Goal: Task Accomplishment & Management: Manage account settings

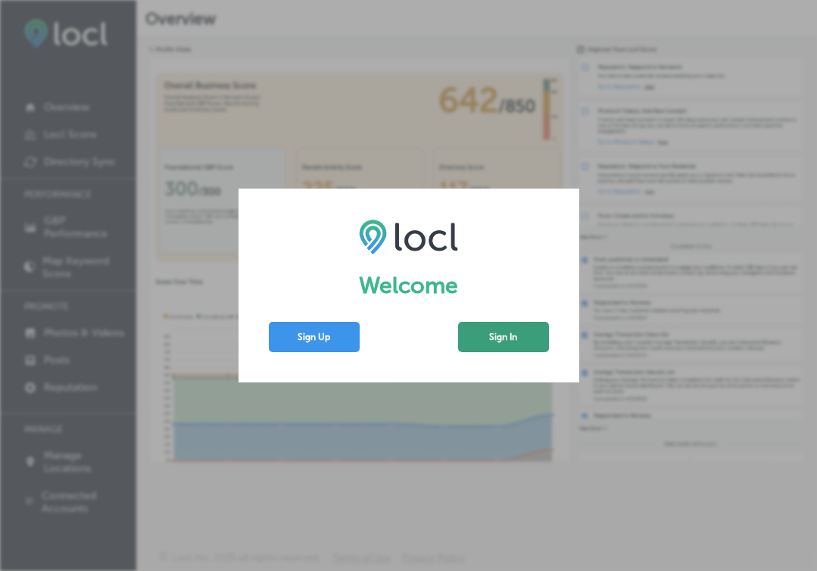
click at [518, 337] on button "Sign In" at bounding box center [503, 337] width 91 height 30
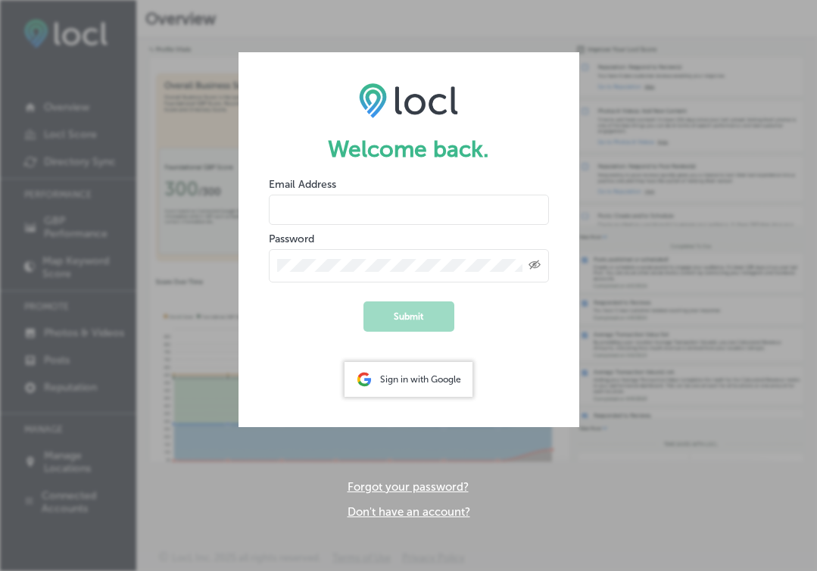
type input "webmaster@mcmenamins.com"
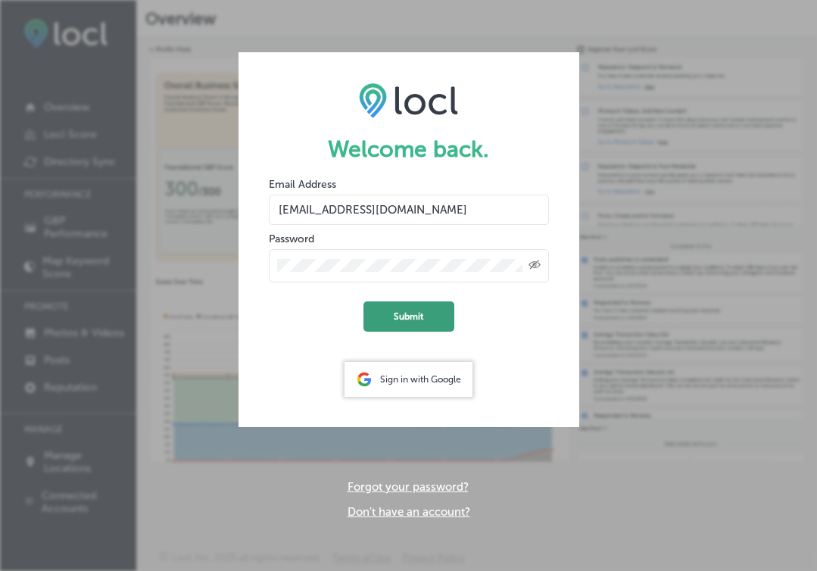
click at [411, 325] on button "Submit" at bounding box center [408, 316] width 91 height 30
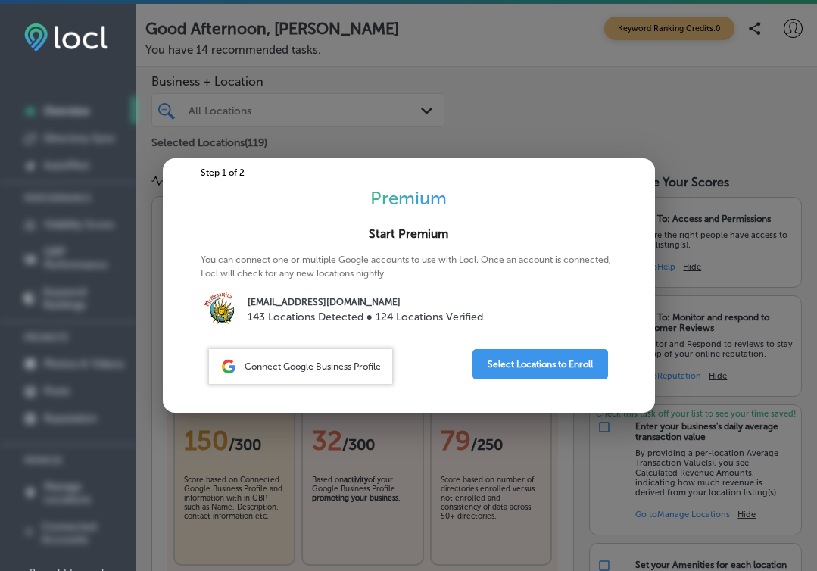
click at [613, 114] on div at bounding box center [408, 285] width 817 height 571
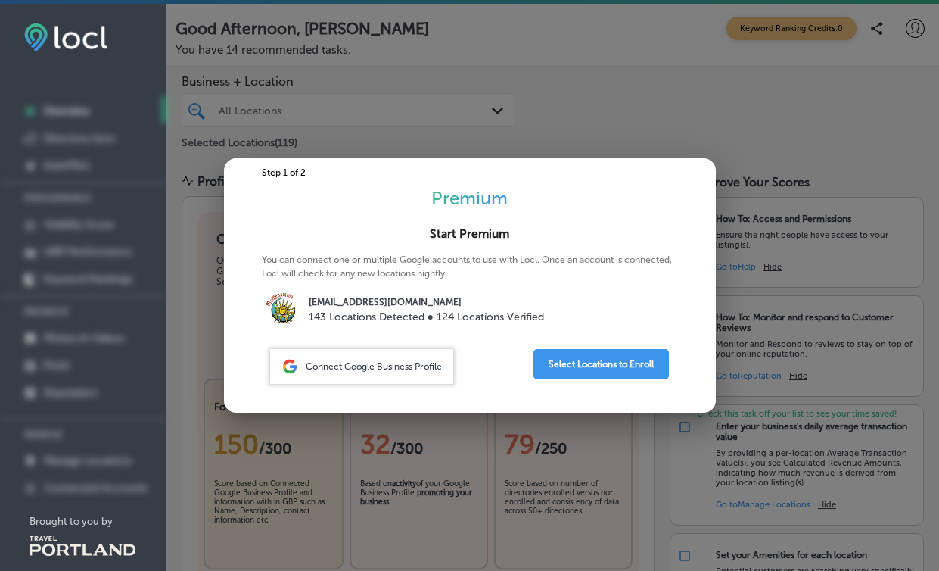
click at [408, 380] on div "Connect Google Business Profile" at bounding box center [361, 366] width 183 height 35
click at [394, 369] on span "Connect Google Business Profile" at bounding box center [374, 366] width 136 height 11
click at [422, 101] on div at bounding box center [469, 285] width 939 height 571
click at [615, 369] on button "Select Locations to Enroll" at bounding box center [601, 364] width 135 height 30
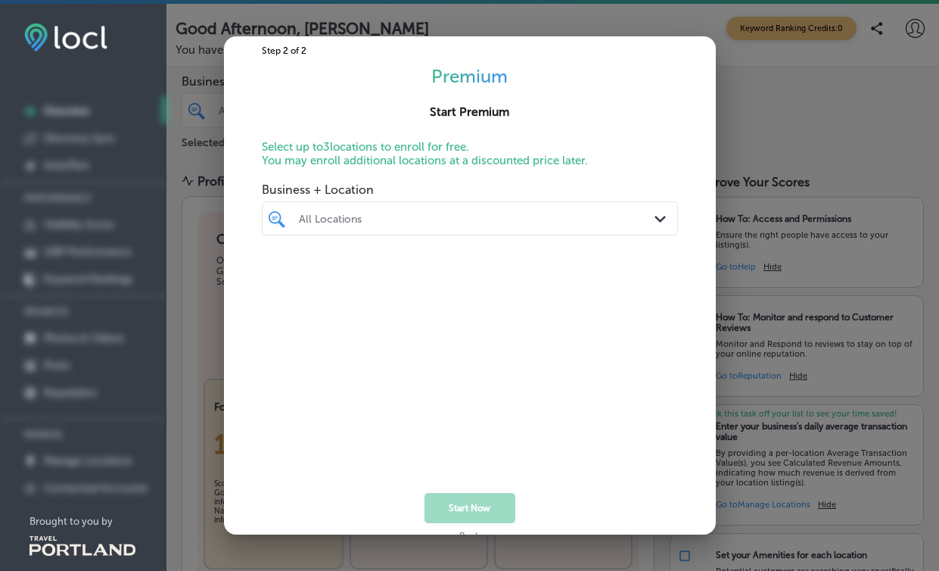
click at [544, 216] on div "All Locations" at bounding box center [477, 218] width 357 height 13
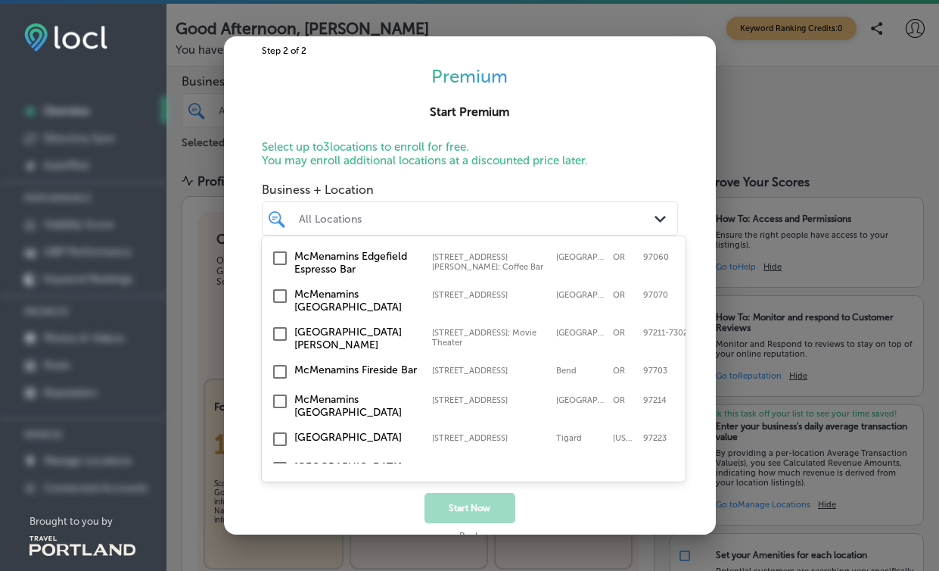
scroll to position [4322, 0]
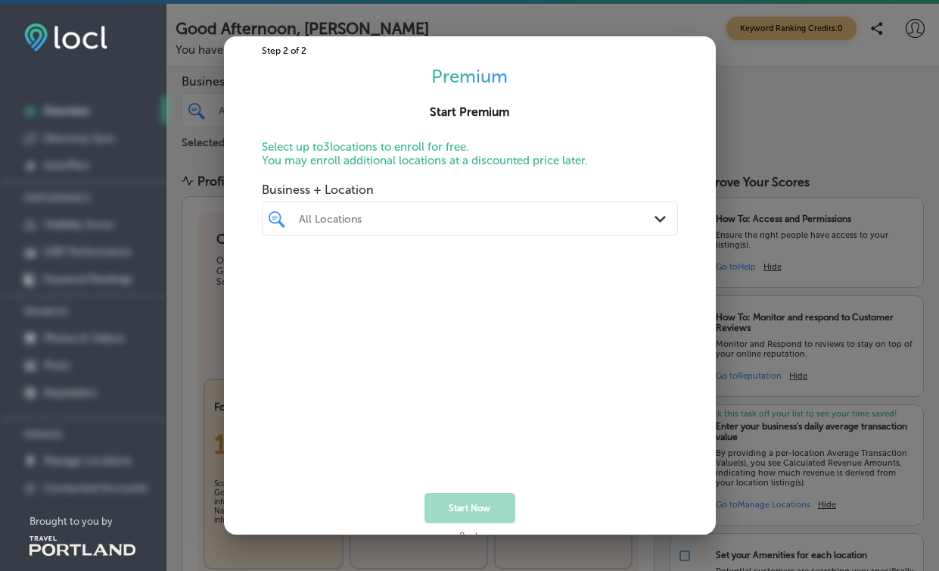
click at [530, 225] on div at bounding box center [452, 218] width 310 height 17
click at [610, 157] on p "Select up to 3 locations to enroll for free. You may enroll additional location…" at bounding box center [470, 153] width 416 height 27
click at [304, 21] on div at bounding box center [469, 285] width 939 height 571
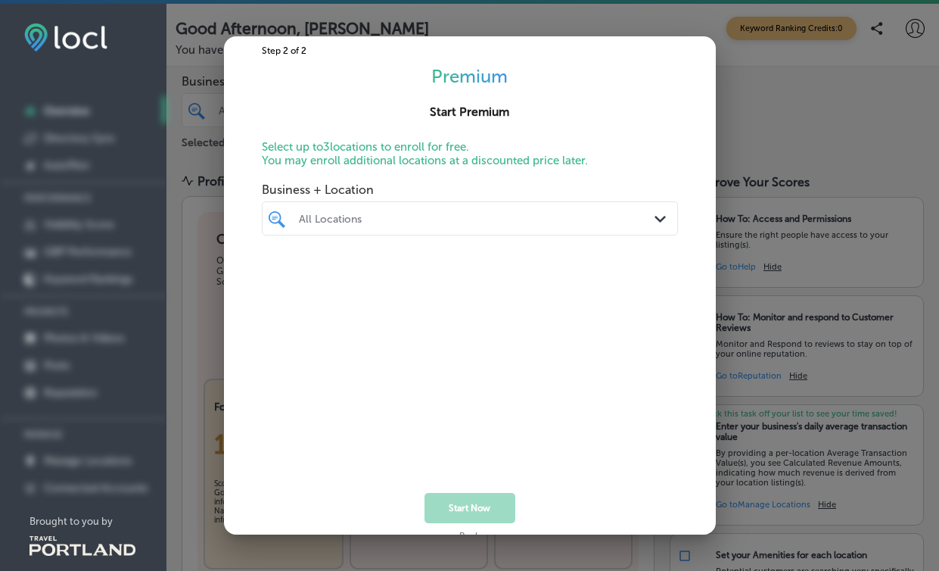
click at [304, 21] on div at bounding box center [469, 285] width 939 height 571
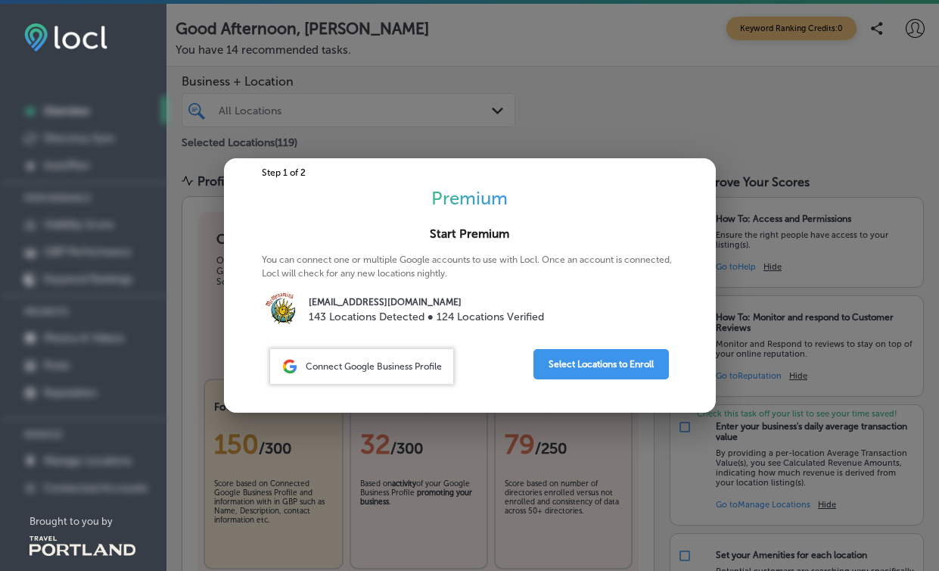
click at [608, 101] on div at bounding box center [469, 285] width 939 height 571
click at [758, 82] on div at bounding box center [469, 285] width 939 height 571
click at [406, 357] on div "Connect Google Business Profile" at bounding box center [361, 366] width 183 height 35
click at [404, 366] on span "Connect Google Business Profile" at bounding box center [374, 366] width 136 height 11
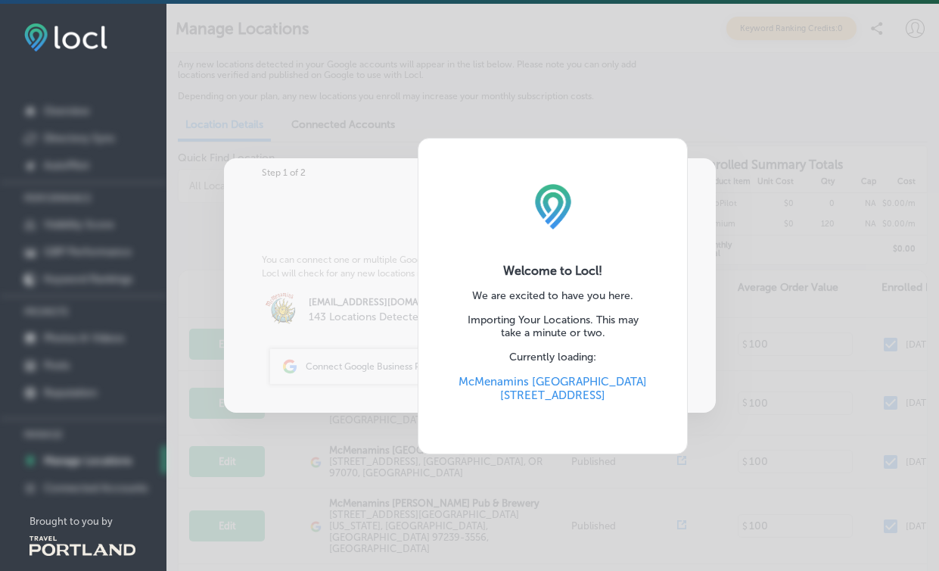
click at [758, 56] on div "Welcome to Locl! We are excited to have you here. Importing Your Locations. Thi…" at bounding box center [553, 296] width 773 height 584
click at [713, 102] on div "Welcome to Locl! We are excited to have you here. Importing Your Locations. Thi…" at bounding box center [553, 296] width 773 height 584
click at [679, 111] on div "Welcome to Locl! We are excited to have you here. Importing Your Locations. Thi…" at bounding box center [553, 296] width 773 height 584
click at [713, 143] on div "Welcome to Locl! We are excited to have you here. Importing Your Locations. Thi…" at bounding box center [553, 296] width 773 height 584
click at [728, 93] on div "Welcome to Locl! We are excited to have you here. Importing Your Locations. Thi…" at bounding box center [553, 296] width 773 height 584
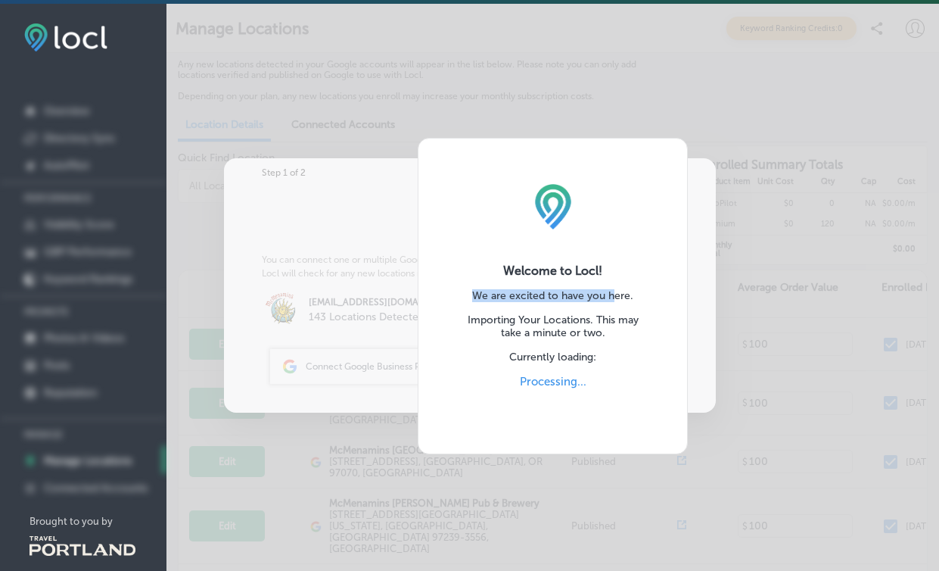
drag, startPoint x: 615, startPoint y: 297, endPoint x: 466, endPoint y: 268, distance: 152.0
click at [466, 268] on div "Welcome to Locl! We are excited to have you here. Importing Your Locations. Thi…" at bounding box center [553, 296] width 270 height 316
click at [490, 143] on div "Welcome to Locl! We are excited to have you here. Importing Your Locations. Thi…" at bounding box center [553, 296] width 270 height 316
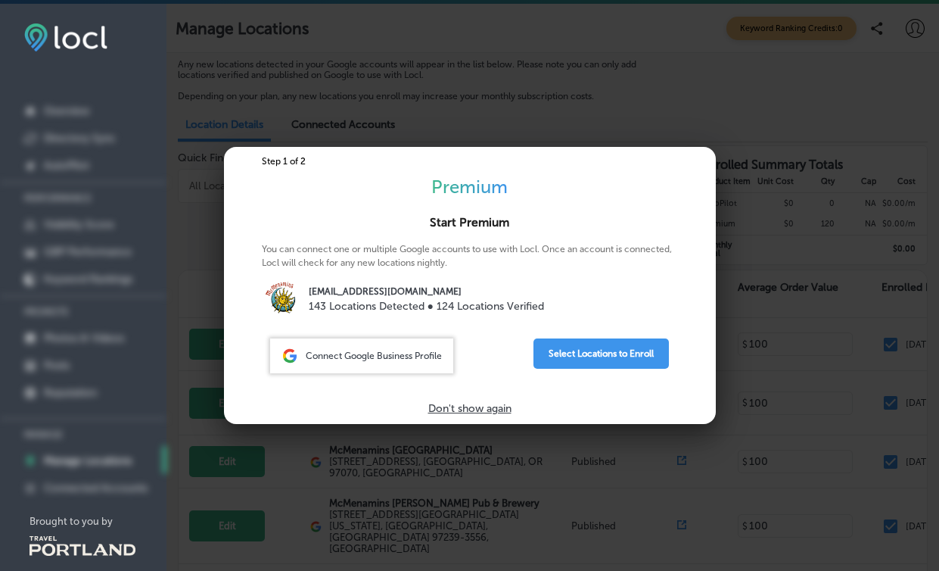
click at [494, 404] on p "Don't show again" at bounding box center [469, 408] width 83 height 13
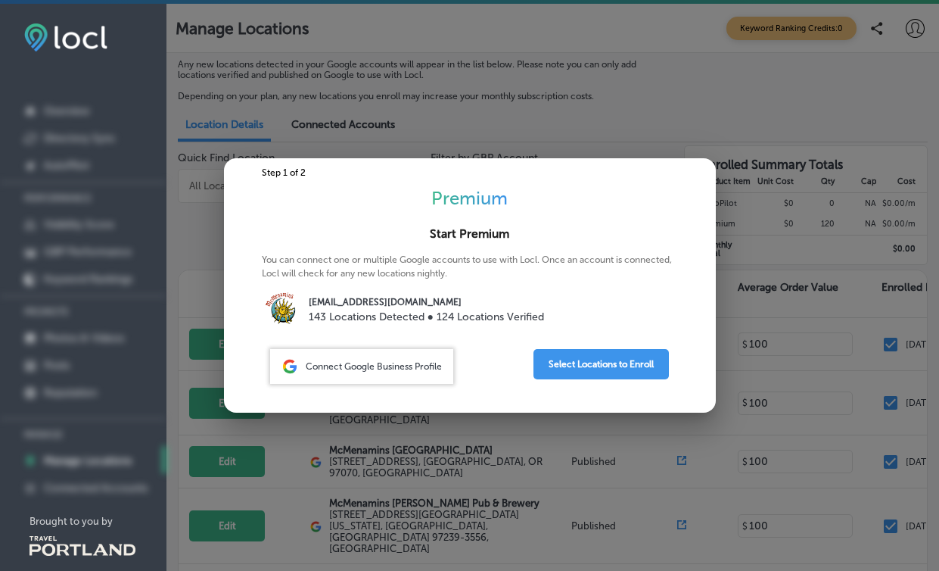
click at [192, 229] on div at bounding box center [469, 285] width 939 height 571
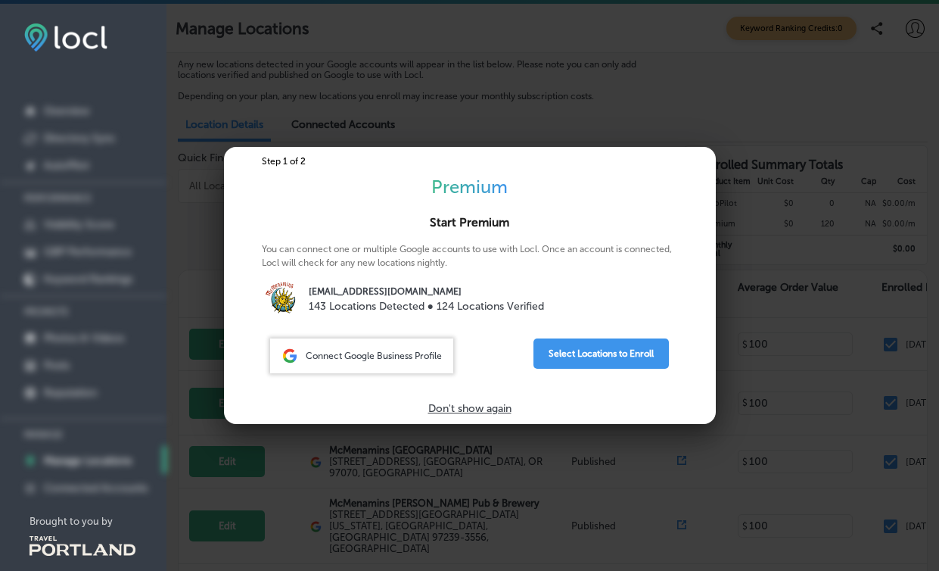
click at [404, 359] on span "Connect Google Business Profile" at bounding box center [374, 355] width 136 height 11
click at [490, 409] on p "Don't show again" at bounding box center [469, 408] width 83 height 13
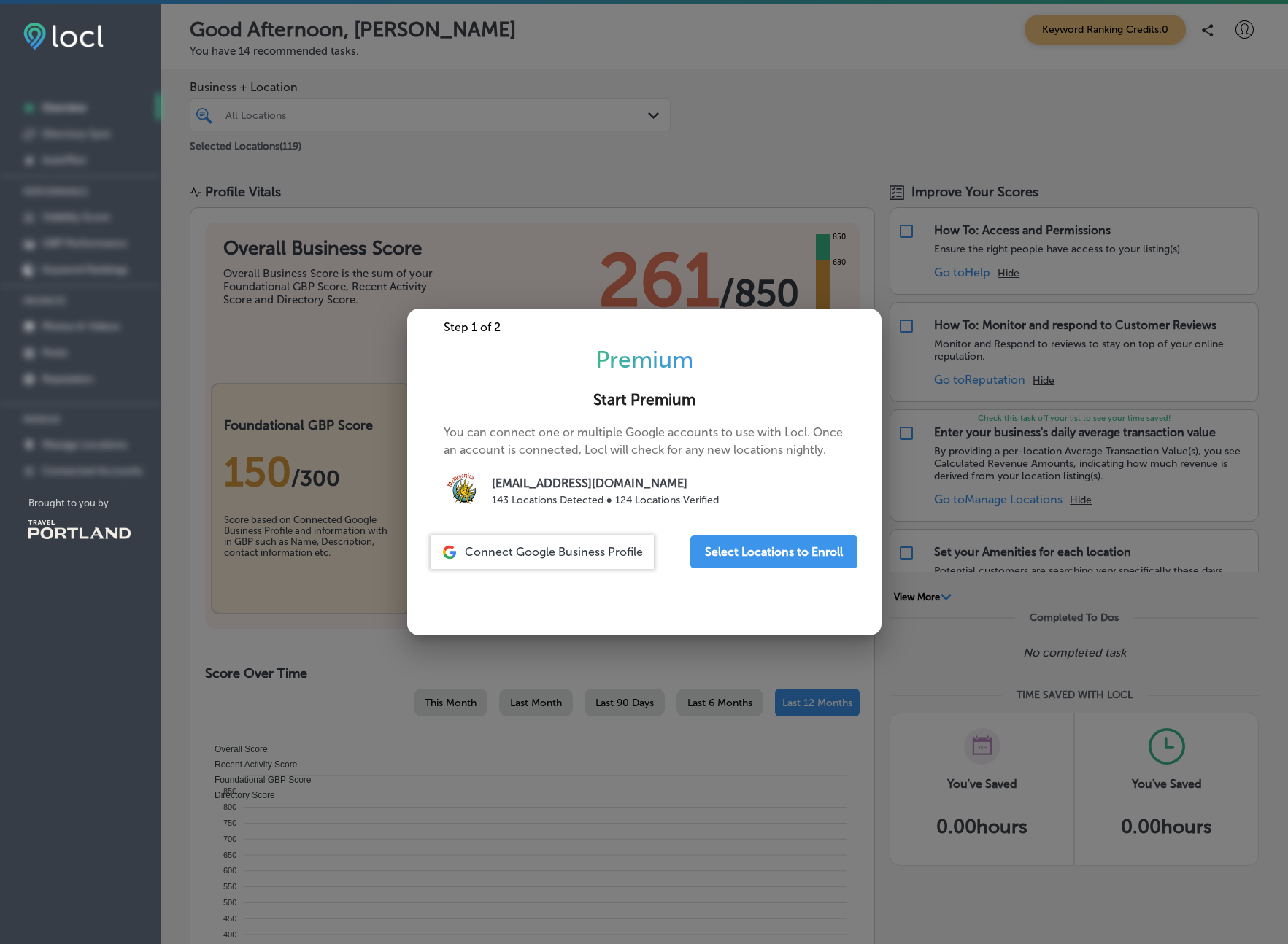
click at [558, 548] on span "Connect Google Business Profile" at bounding box center [553, 552] width 178 height 13
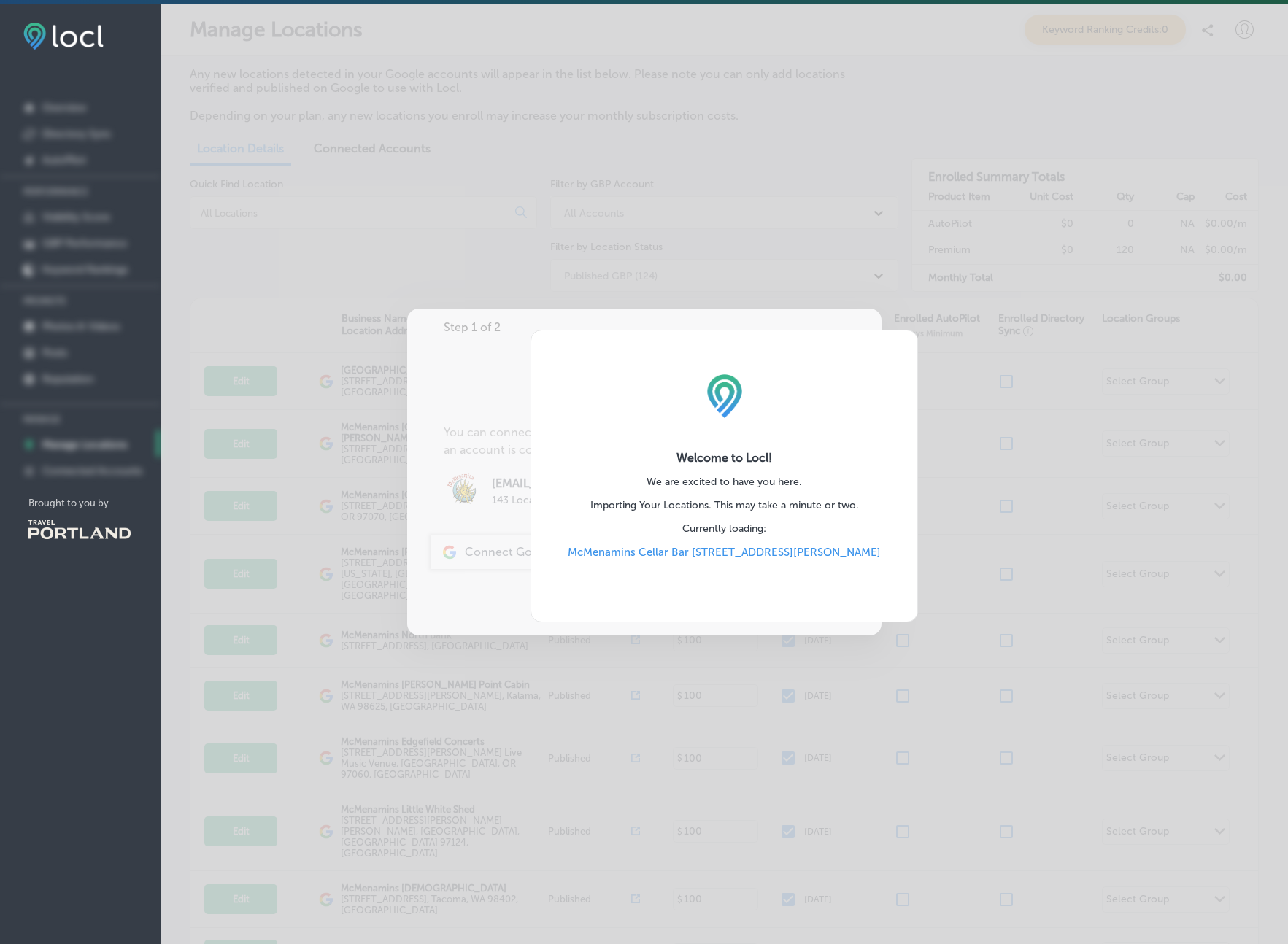
click at [893, 67] on div "Welcome to Locl! We are excited to have you here. Importing Your Locations. Thi…" at bounding box center [724, 475] width 1127 height 944
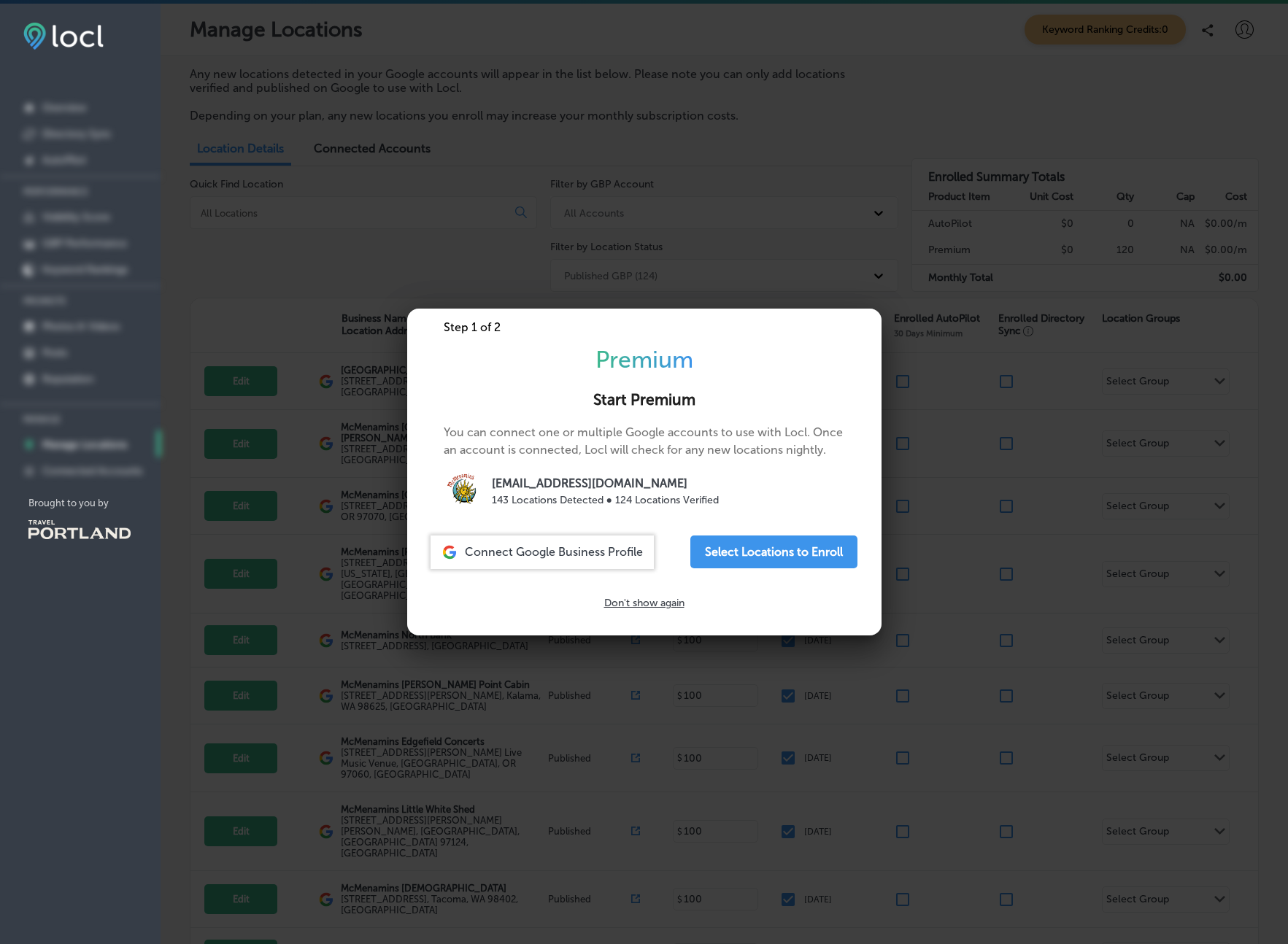
click at [672, 602] on p "Don't show again" at bounding box center [644, 603] width 80 height 13
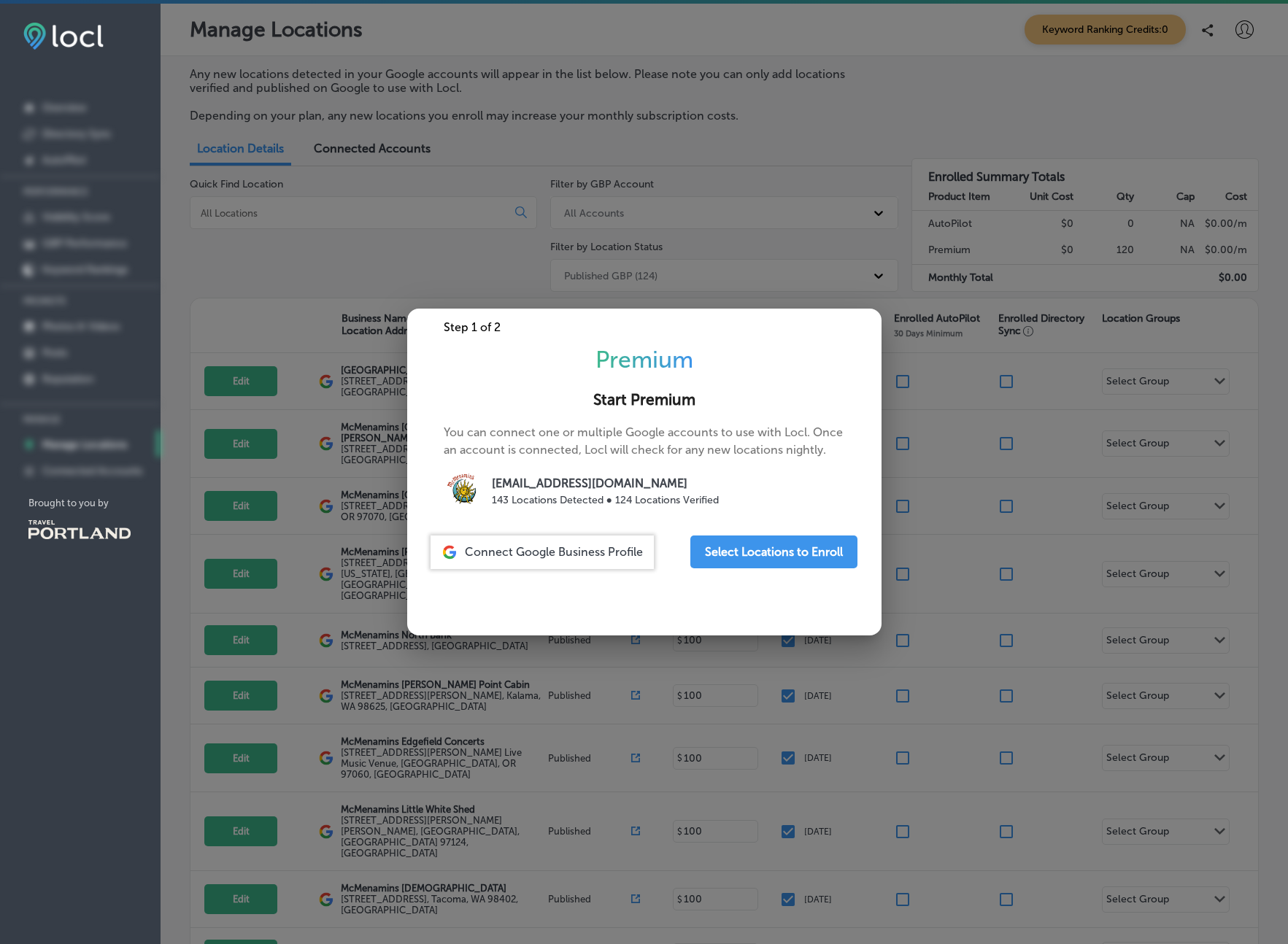
click at [672, 602] on div "Step 1 of 2 Premium Start Premium You can connect one or multiple Google accoun…" at bounding box center [644, 472] width 474 height 327
click at [272, 245] on div at bounding box center [644, 472] width 1288 height 944
click at [273, 245] on div at bounding box center [644, 472] width 1288 height 944
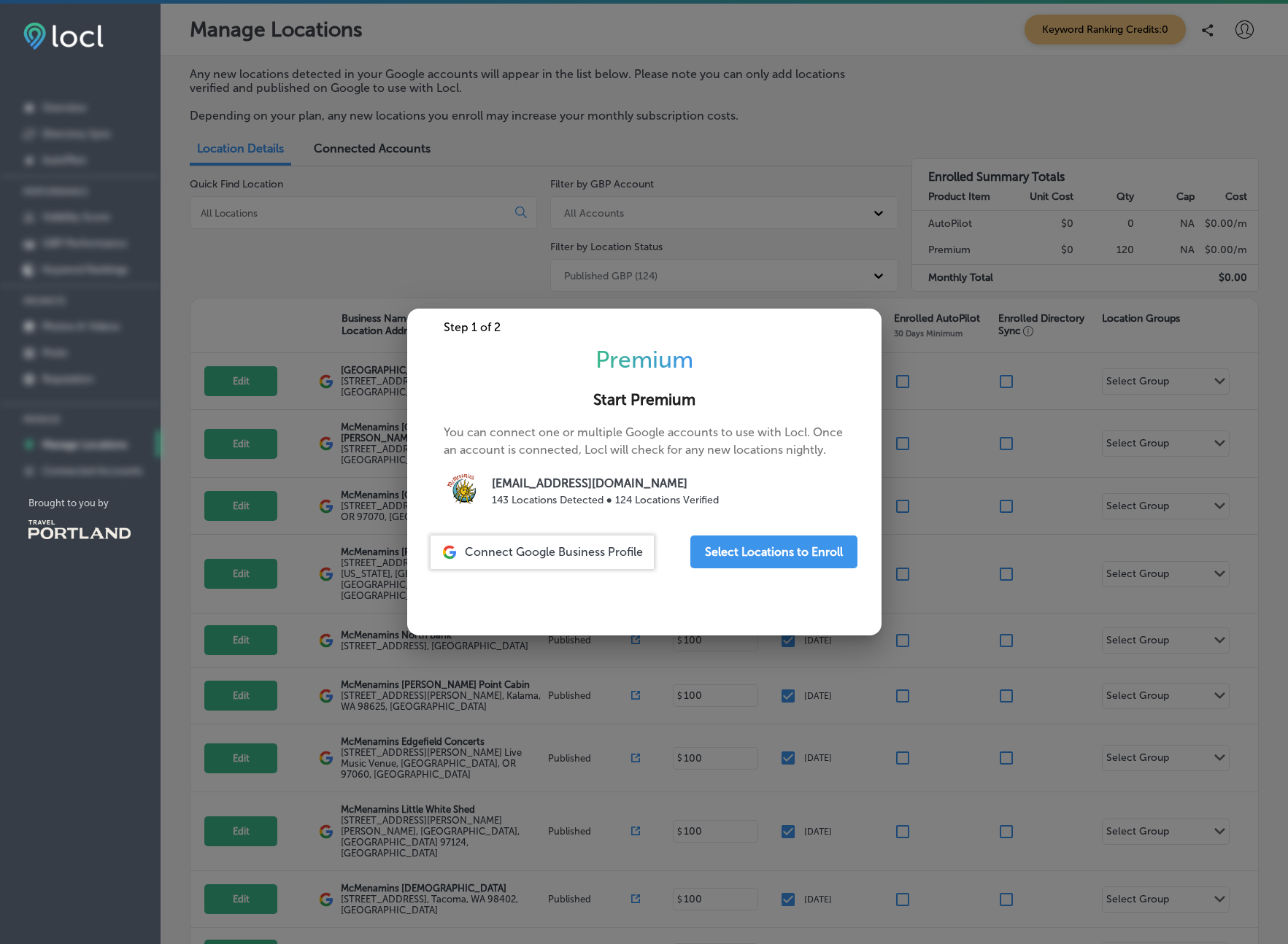
drag, startPoint x: 370, startPoint y: 221, endPoint x: 362, endPoint y: 228, distance: 10.6
click at [370, 221] on div at bounding box center [644, 472] width 1288 height 944
click at [725, 256] on div at bounding box center [644, 472] width 1288 height 944
click at [301, 264] on div at bounding box center [644, 472] width 1288 height 944
click at [295, 262] on div at bounding box center [644, 472] width 1288 height 944
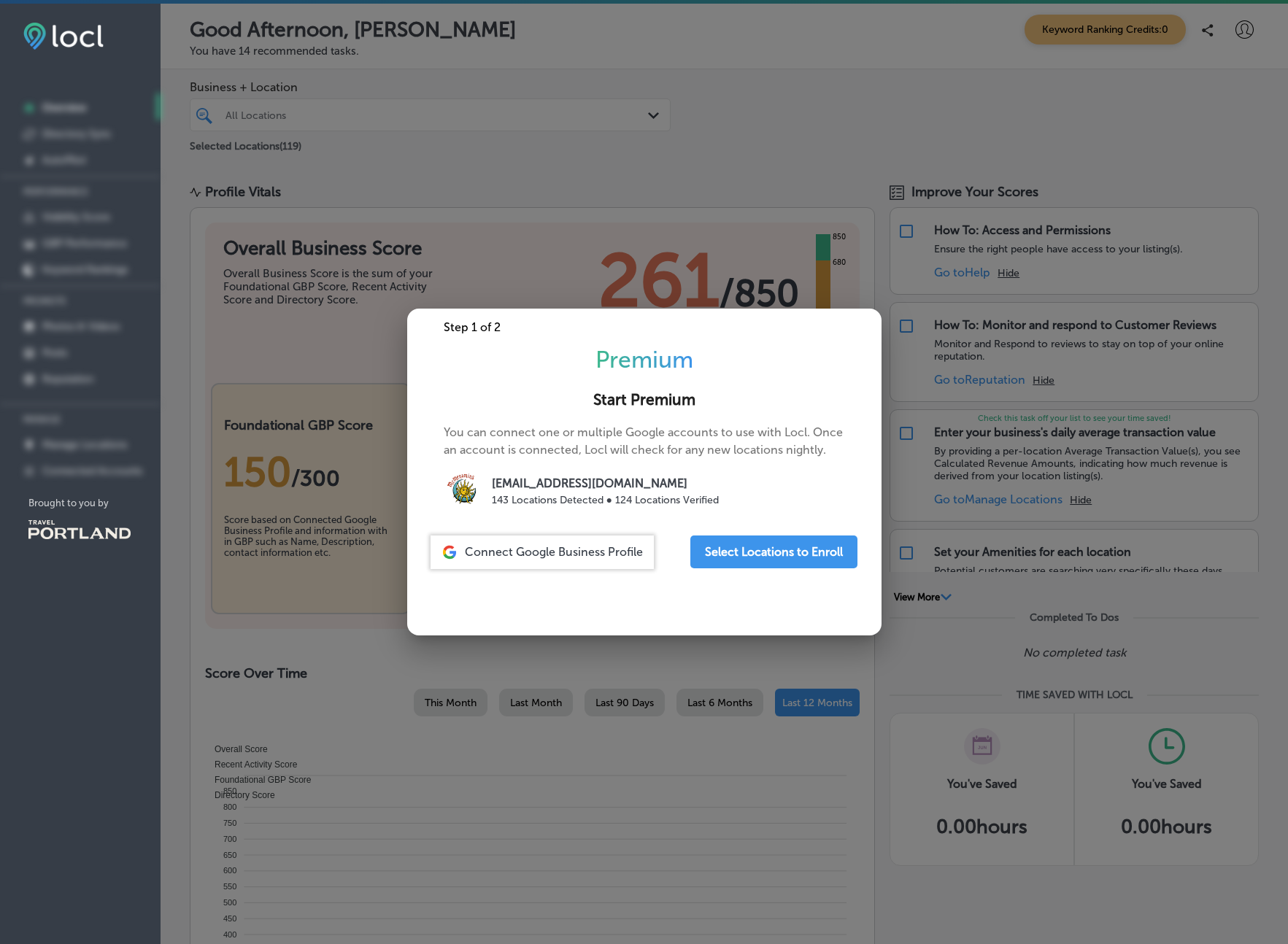
drag, startPoint x: 619, startPoint y: 875, endPoint x: 461, endPoint y: 772, distance: 188.6
click at [619, 875] on div at bounding box center [644, 472] width 1288 height 944
click at [306, 645] on div at bounding box center [644, 472] width 1288 height 944
click at [416, 145] on div at bounding box center [644, 472] width 1288 height 944
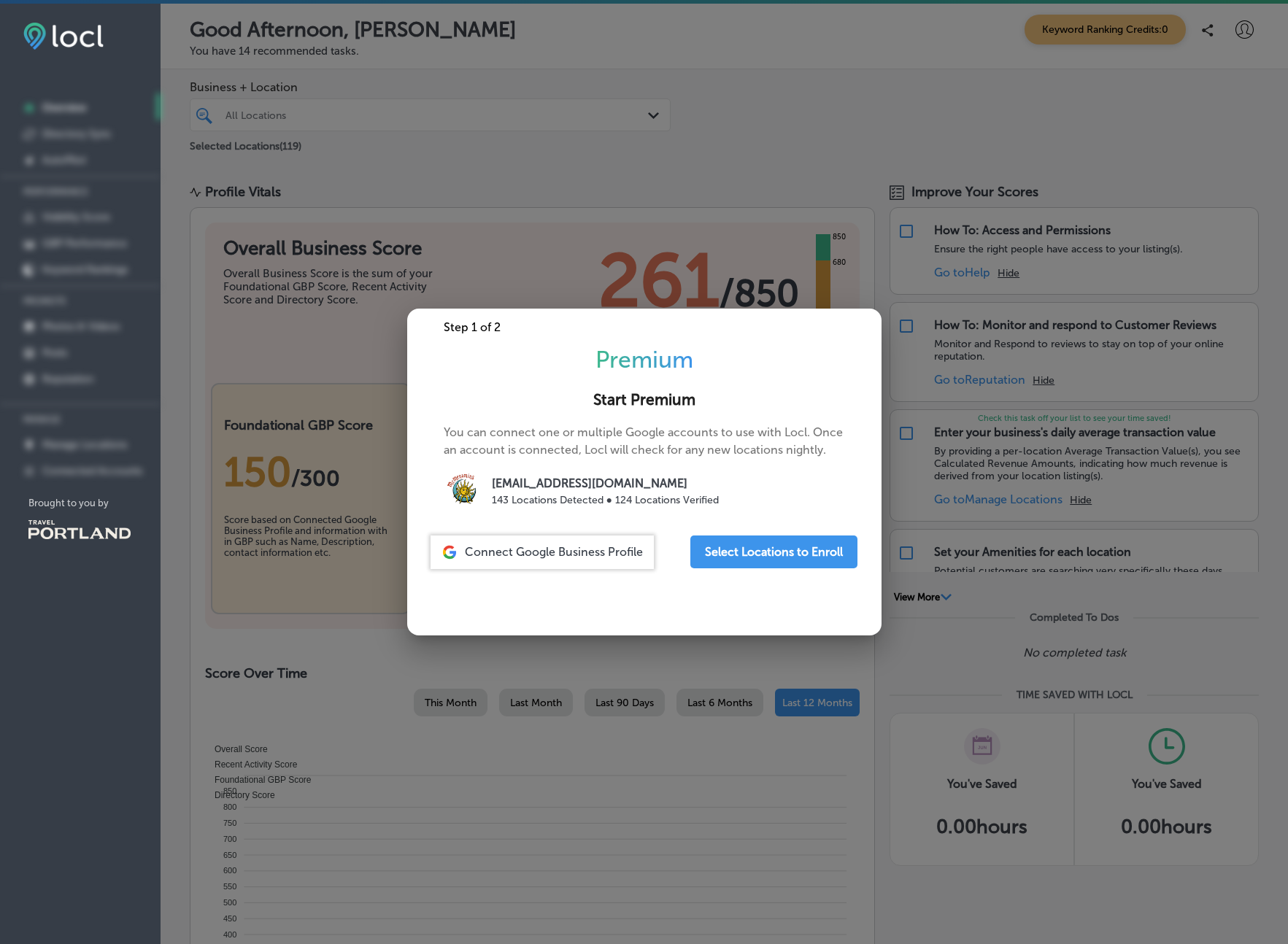
drag, startPoint x: 57, startPoint y: 571, endPoint x: 63, endPoint y: 530, distance: 41.4
click at [57, 569] on nav "Overview Directory Sync Created by potrace 1.10, written by [PERSON_NAME] [DATE…" at bounding box center [80, 311] width 161 height 519
click at [63, 528] on img at bounding box center [80, 530] width 102 height 19
click at [776, 554] on button "Select Locations to Enroll" at bounding box center [773, 553] width 167 height 33
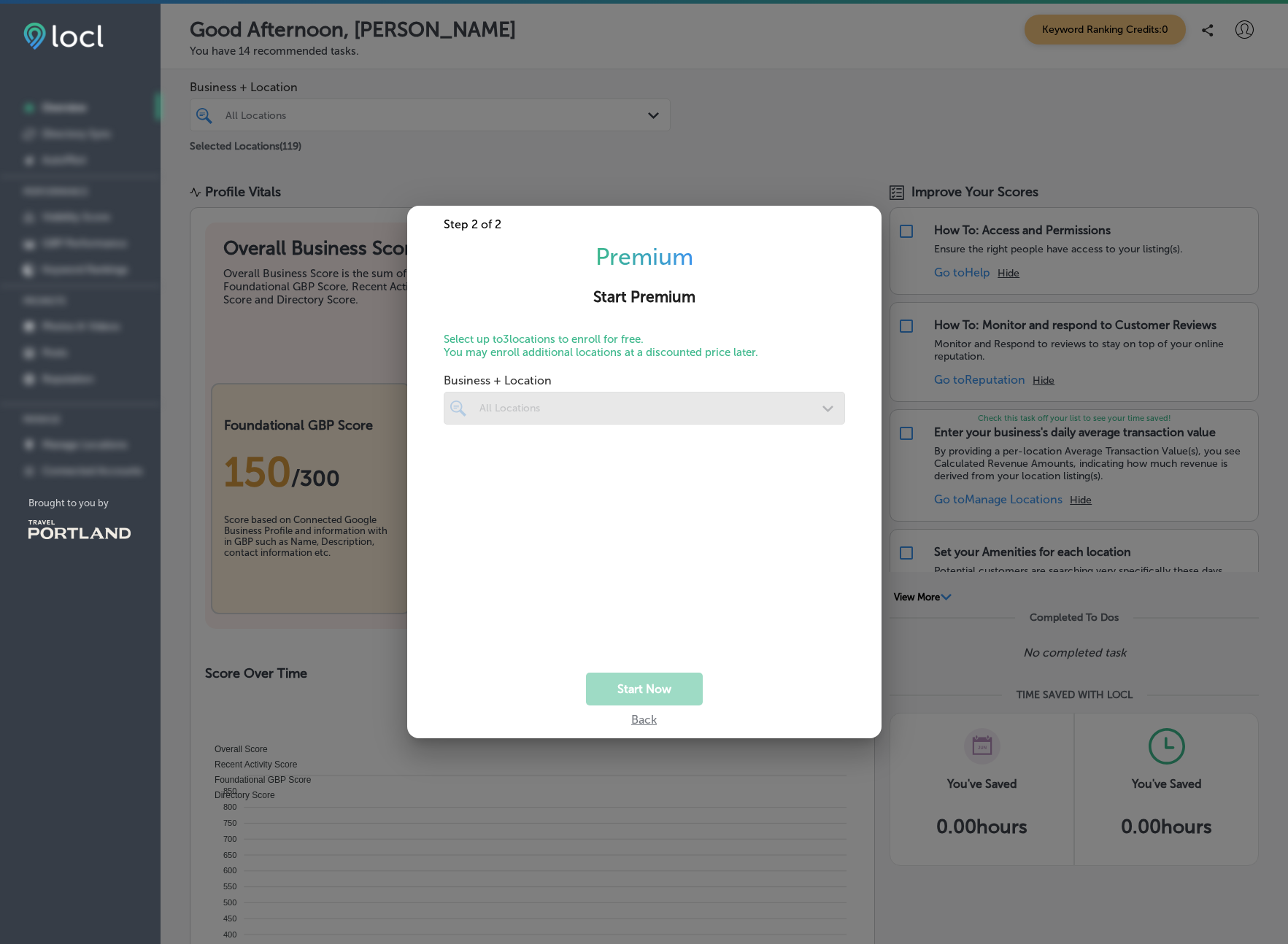
click at [810, 411] on div at bounding box center [644, 408] width 401 height 33
click at [830, 408] on div at bounding box center [644, 408] width 401 height 33
click at [723, 622] on div "Business + Location All Locations Path Created with Sketch." at bounding box center [644, 505] width 401 height 278
click at [638, 715] on div "Back" at bounding box center [644, 716] width 25 height 21
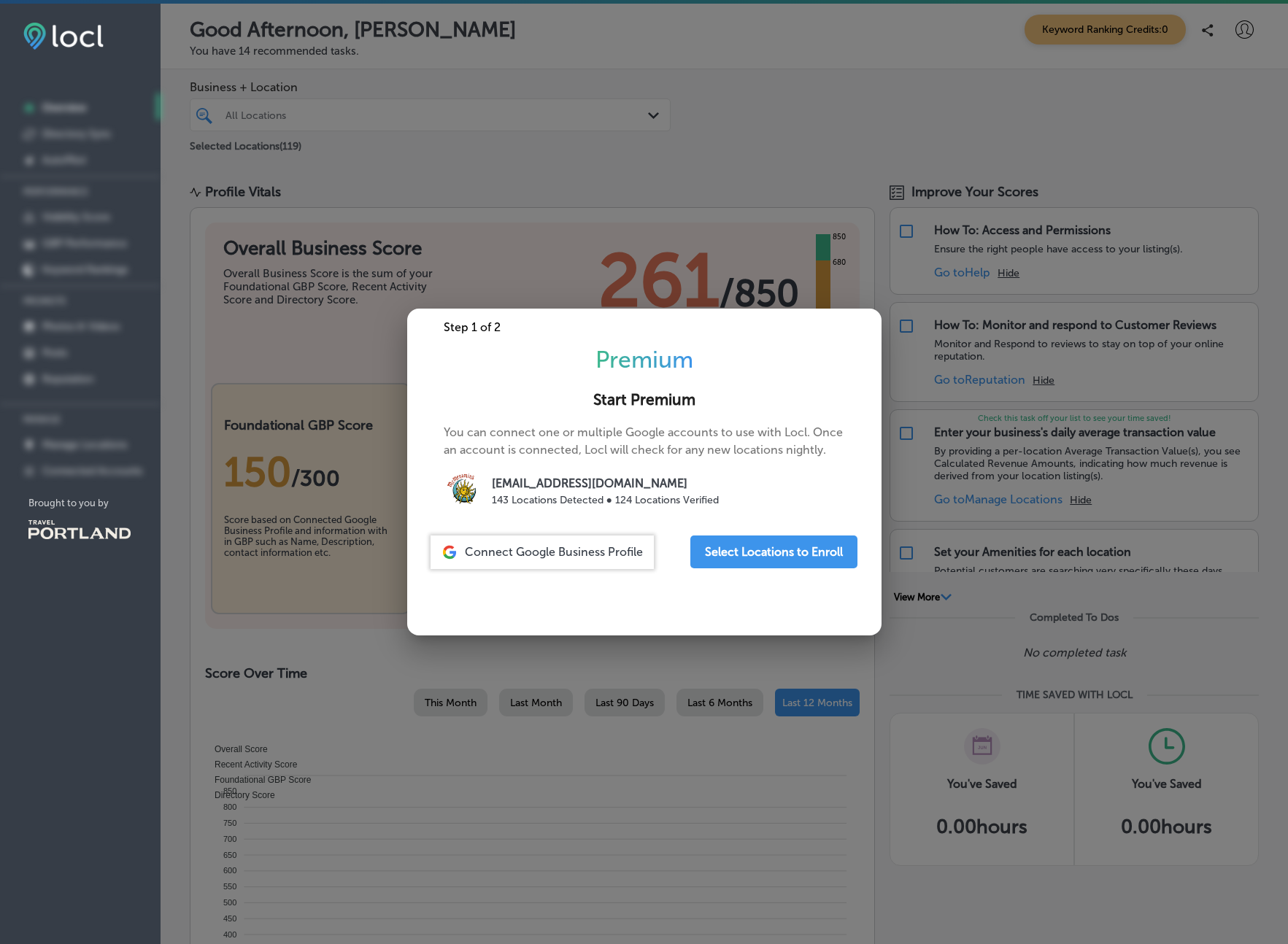
click at [631, 80] on div at bounding box center [644, 472] width 1288 height 944
